Goal: Task Accomplishment & Management: Use online tool/utility

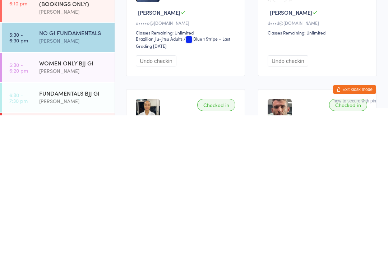
scroll to position [260, 0]
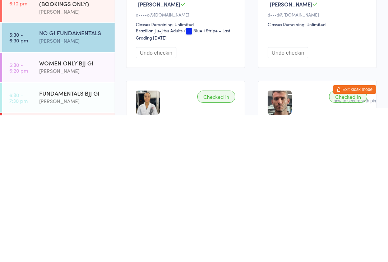
click at [77, 244] on div "[PERSON_NAME]" at bounding box center [73, 248] width 69 height 8
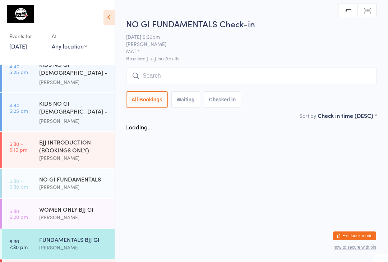
scroll to position [0, 0]
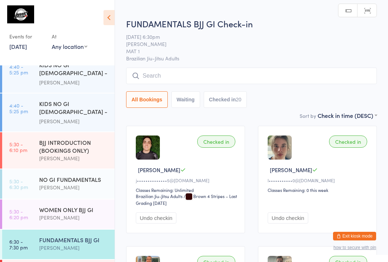
click at [237, 80] on input "search" at bounding box center [251, 76] width 251 height 17
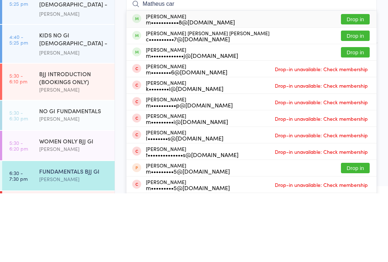
type input "Matheus car"
click at [360, 99] on button "Drop in" at bounding box center [355, 104] width 29 height 10
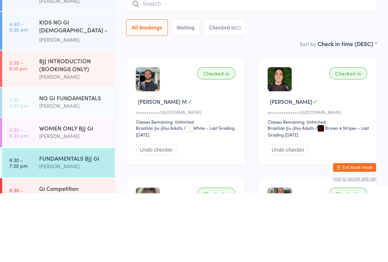
scroll to position [229, 0]
click at [59, 193] on div "WOMEN ONLY BJJ GI" at bounding box center [73, 197] width 69 height 8
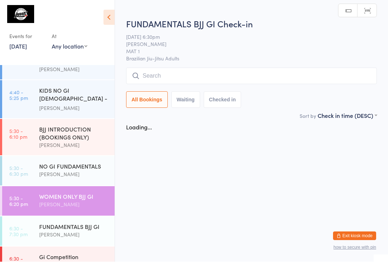
scroll to position [0, 0]
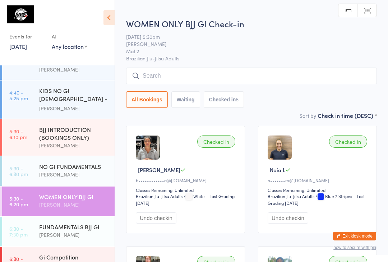
click at [63, 231] on div "[PERSON_NAME]" at bounding box center [73, 235] width 69 height 8
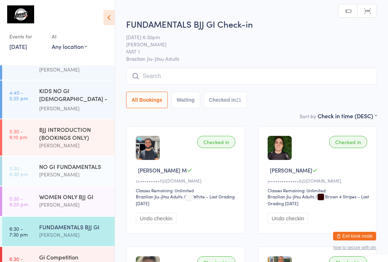
click at [213, 70] on input "search" at bounding box center [251, 76] width 251 height 17
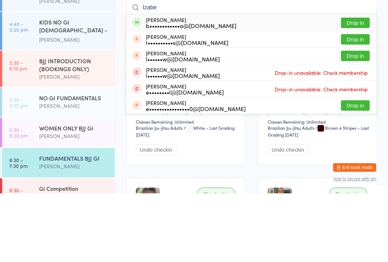
type input "Izabe"
click at [204, 86] on div "[PERSON_NAME] b••••••••••••a@[DOMAIN_NAME]" at bounding box center [191, 91] width 91 height 11
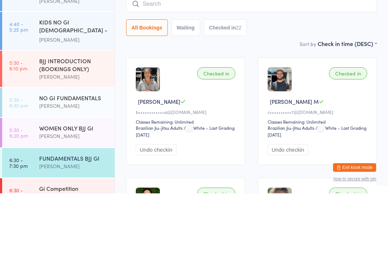
click at [266, 64] on input "search" at bounding box center [251, 72] width 251 height 17
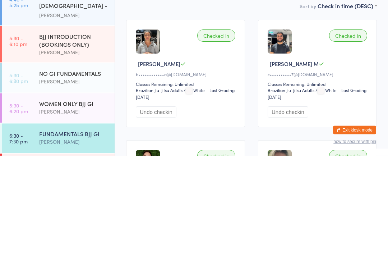
scroll to position [216, 0]
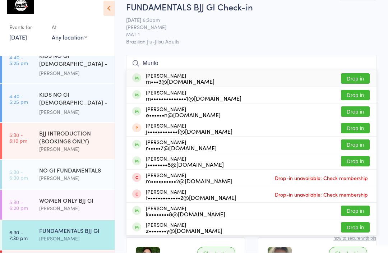
type input "Murilo"
click at [364, 83] on button "Drop in" at bounding box center [355, 88] width 29 height 10
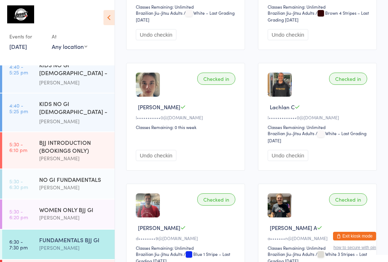
scroll to position [304, 0]
